Goal: Obtain resource: Obtain resource

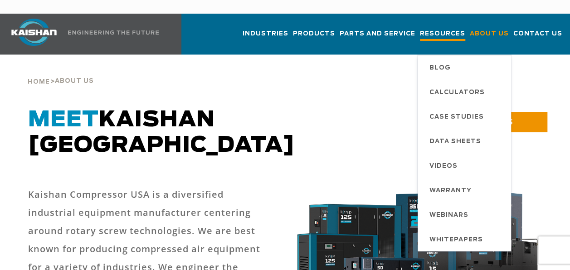
click at [456, 29] on span "Resources" at bounding box center [442, 35] width 45 height 12
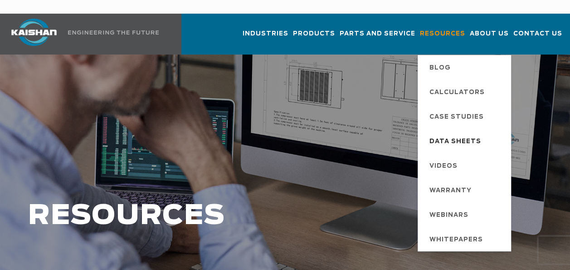
click at [449, 134] on span "Data Sheets" at bounding box center [456, 141] width 52 height 15
click at [459, 134] on span "Data Sheets" at bounding box center [456, 141] width 52 height 15
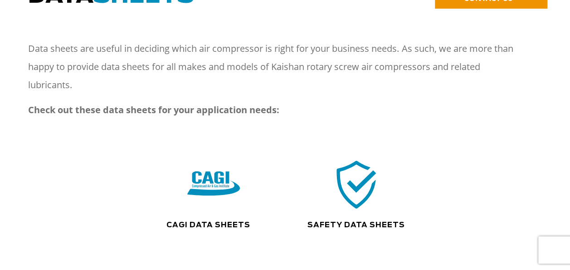
scroll to position [136, 0]
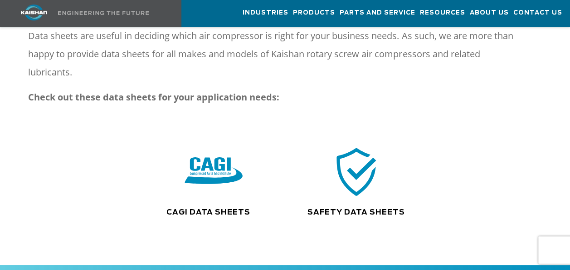
click at [217, 150] on img at bounding box center [214, 171] width 58 height 59
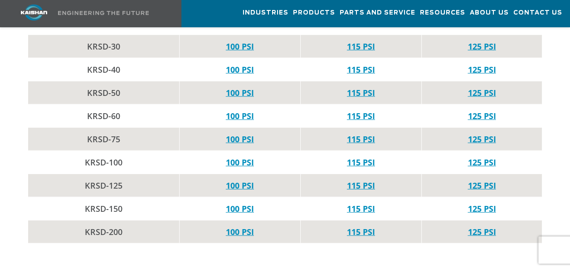
scroll to position [1089, 0]
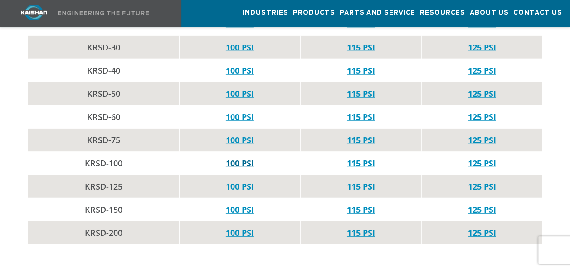
click at [233, 157] on link "100 PSI" at bounding box center [240, 162] width 28 height 11
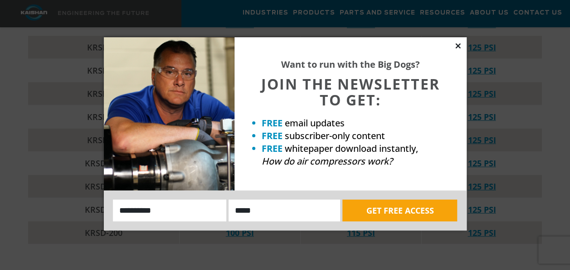
click at [457, 47] on icon at bounding box center [458, 45] width 5 height 5
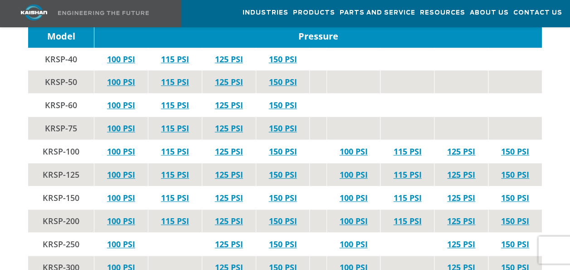
scroll to position [1861, 0]
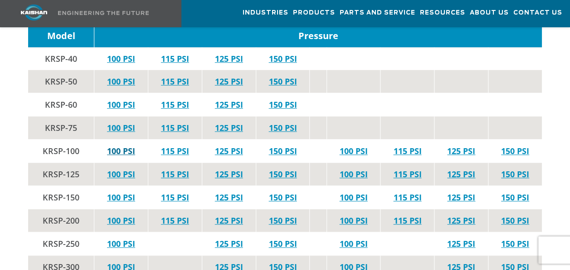
click at [118, 145] on link "100 PSI" at bounding box center [121, 150] width 28 height 11
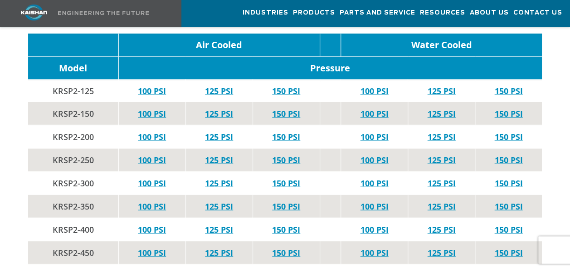
scroll to position [2587, 0]
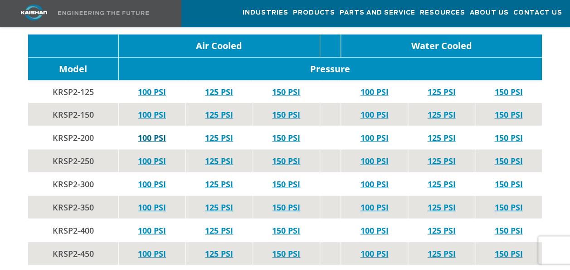
click at [146, 132] on link "100 PSI" at bounding box center [152, 137] width 28 height 11
click at [216, 155] on link "125 PSI" at bounding box center [219, 160] width 28 height 11
click at [212, 132] on link "125 PSI" at bounding box center [219, 137] width 28 height 11
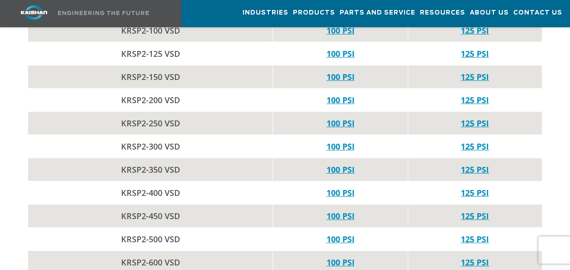
scroll to position [3086, 0]
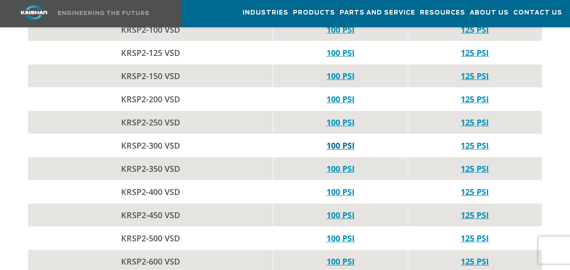
click at [334, 140] on link "100 PSI" at bounding box center [340, 145] width 28 height 11
